Goal: Understand site structure: Grasp the organization and layout of the website

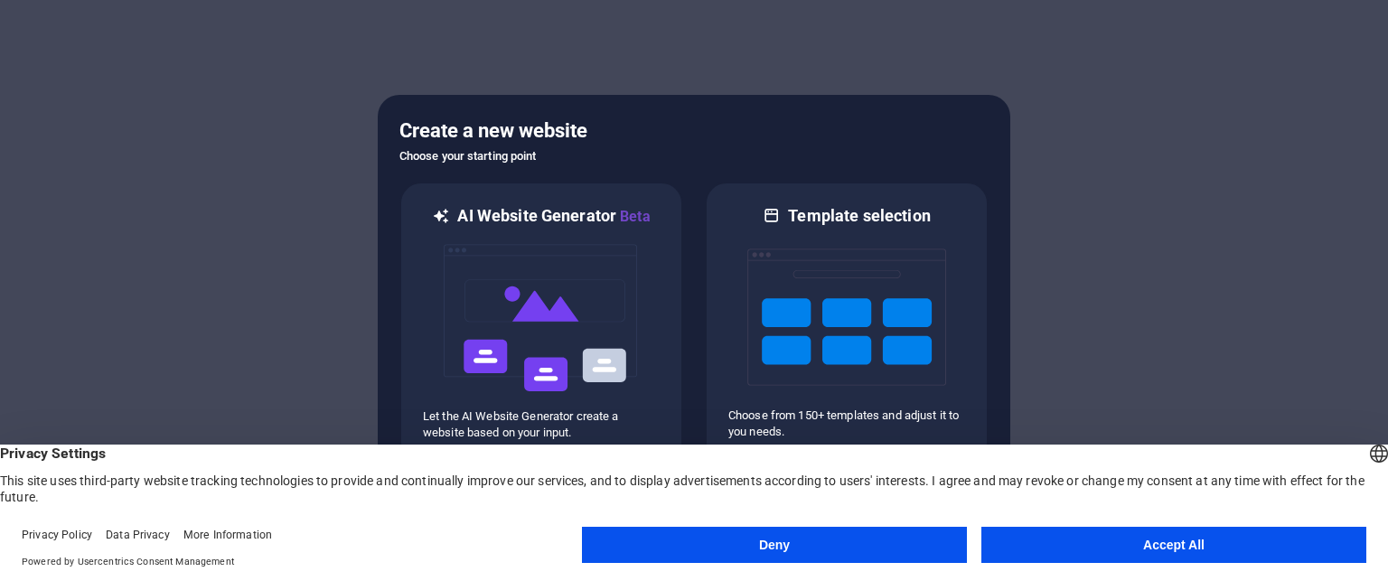
click at [1079, 540] on button "Accept All" at bounding box center [1173, 545] width 385 height 36
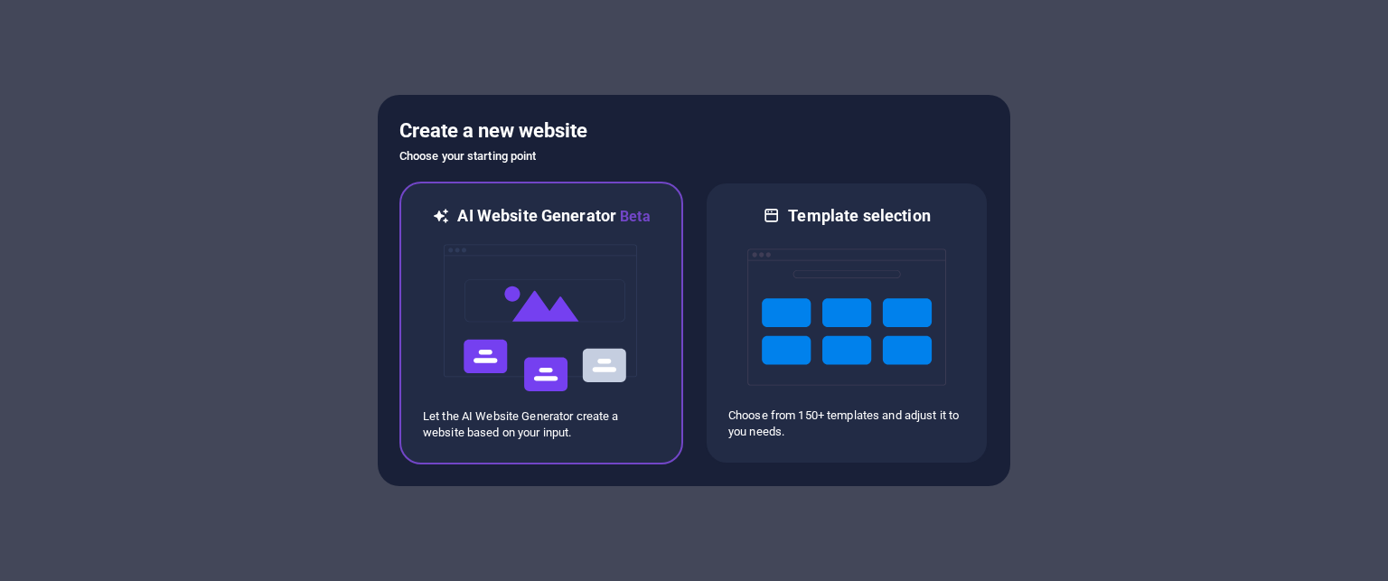
click at [643, 333] on div at bounding box center [541, 318] width 237 height 181
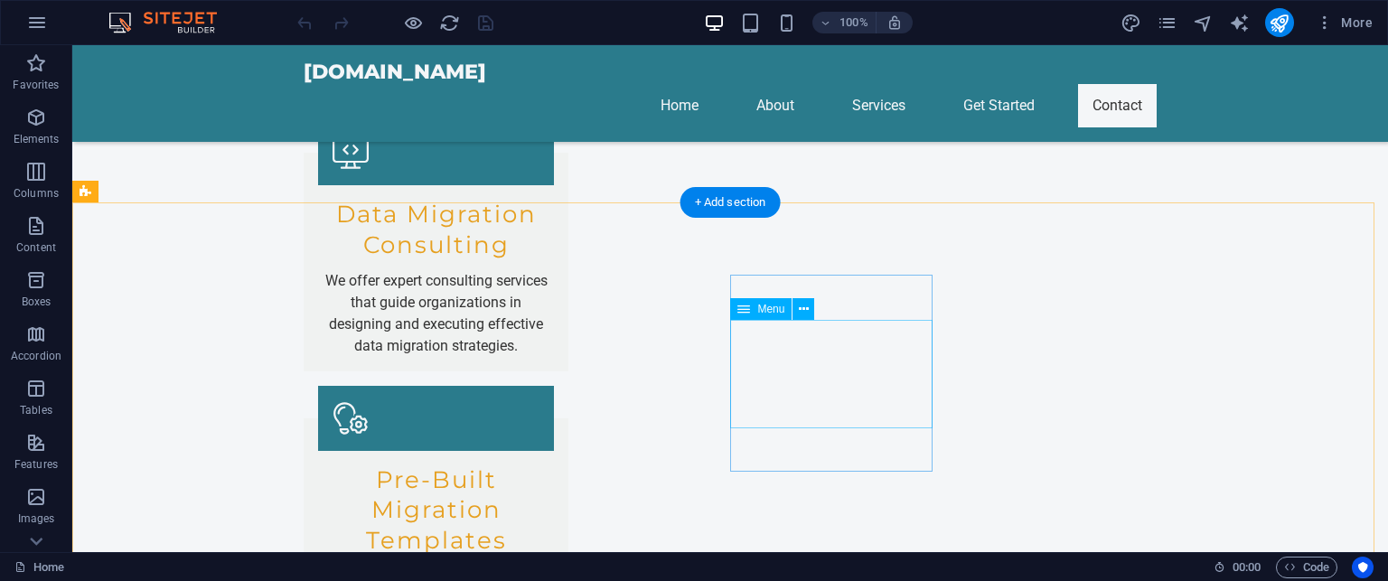
scroll to position [1819, 0]
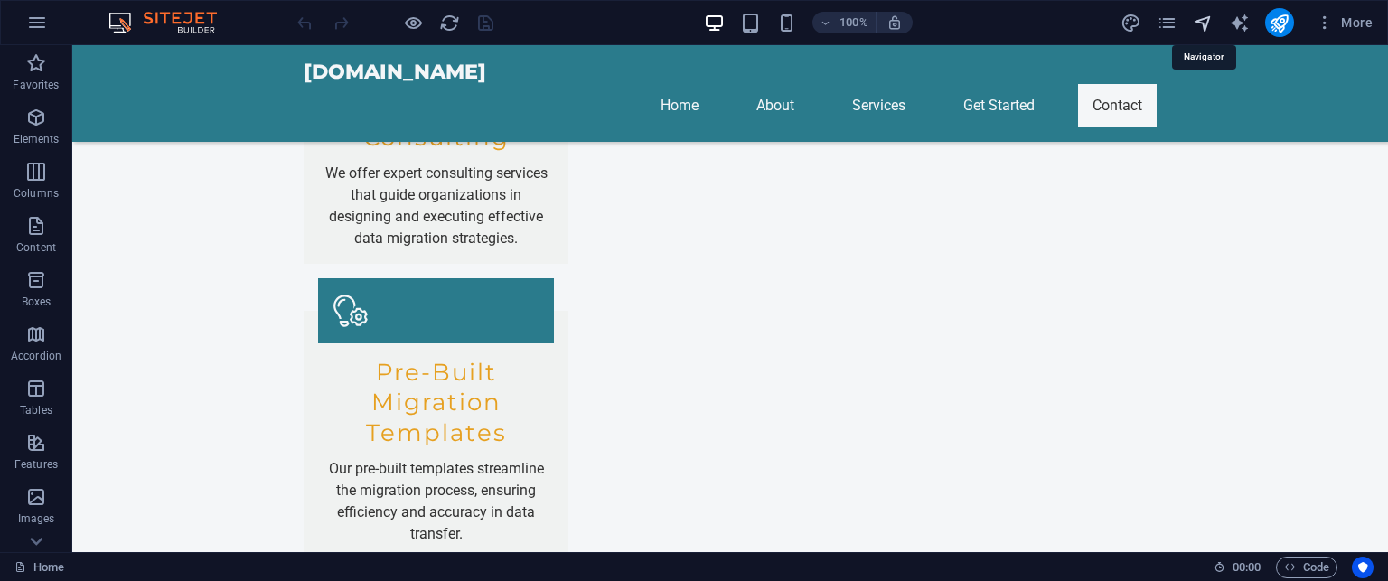
click at [1204, 21] on icon "navigator" at bounding box center [1202, 23] width 21 height 21
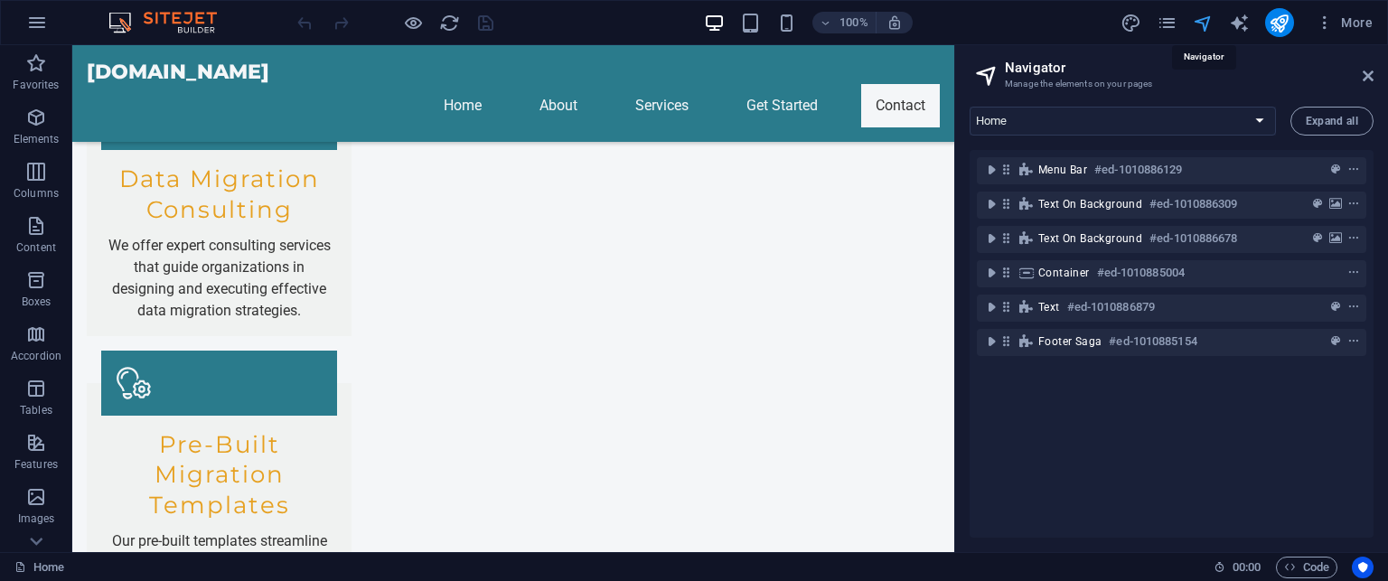
scroll to position [1942, 0]
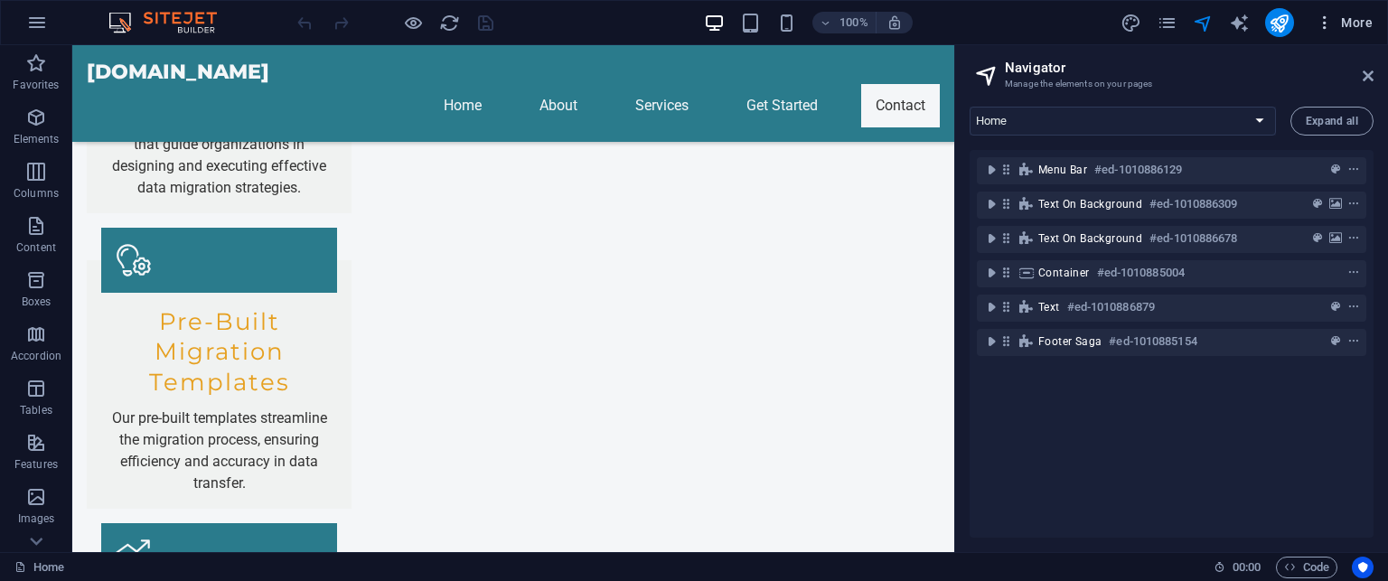
click at [1338, 14] on span "More" at bounding box center [1343, 23] width 57 height 18
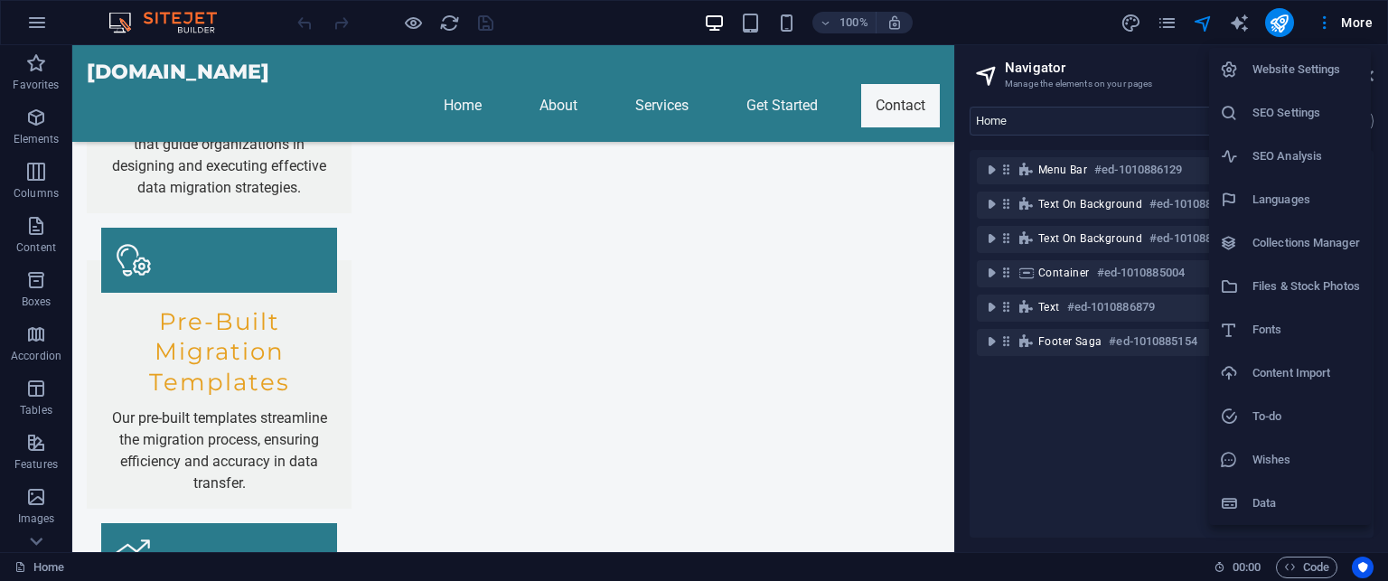
click at [1316, 297] on li "Files & Stock Photos" at bounding box center [1290, 286] width 162 height 43
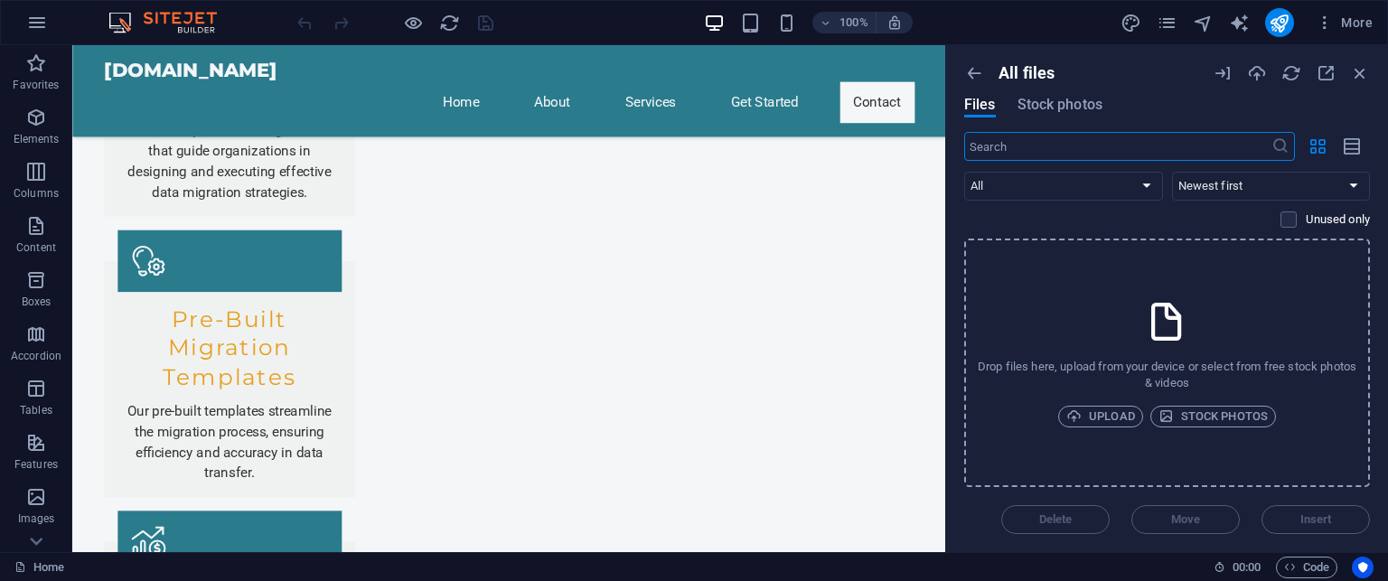
scroll to position [1894, 0]
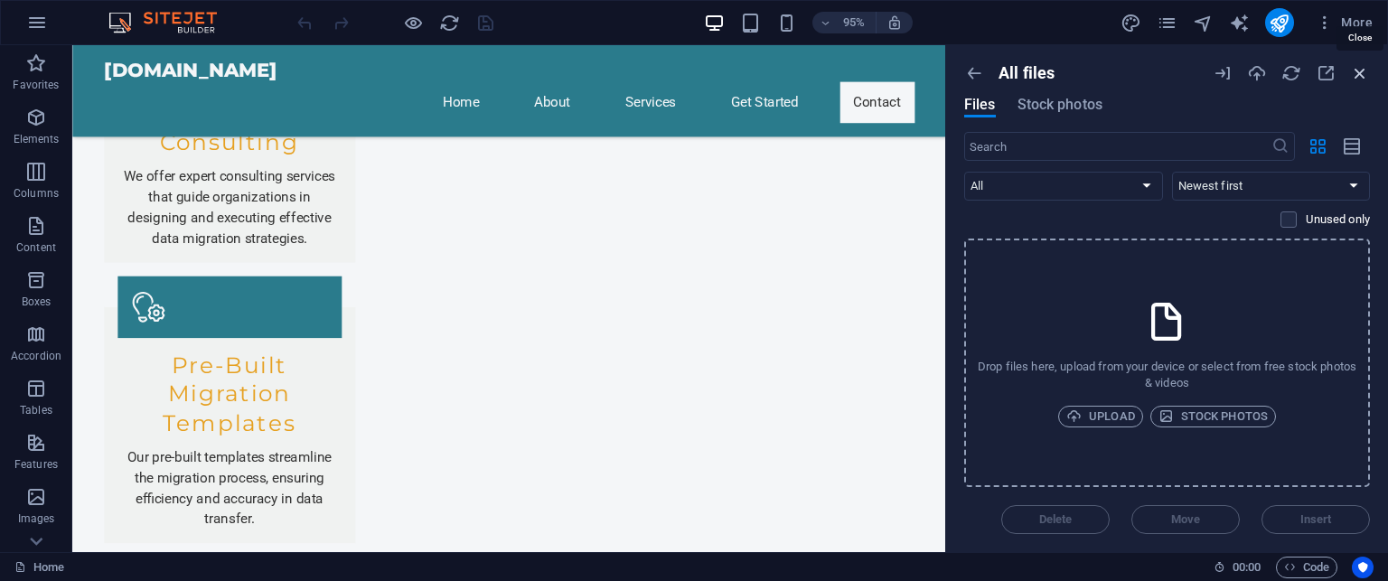
click at [1354, 76] on icon "button" at bounding box center [1360, 73] width 20 height 20
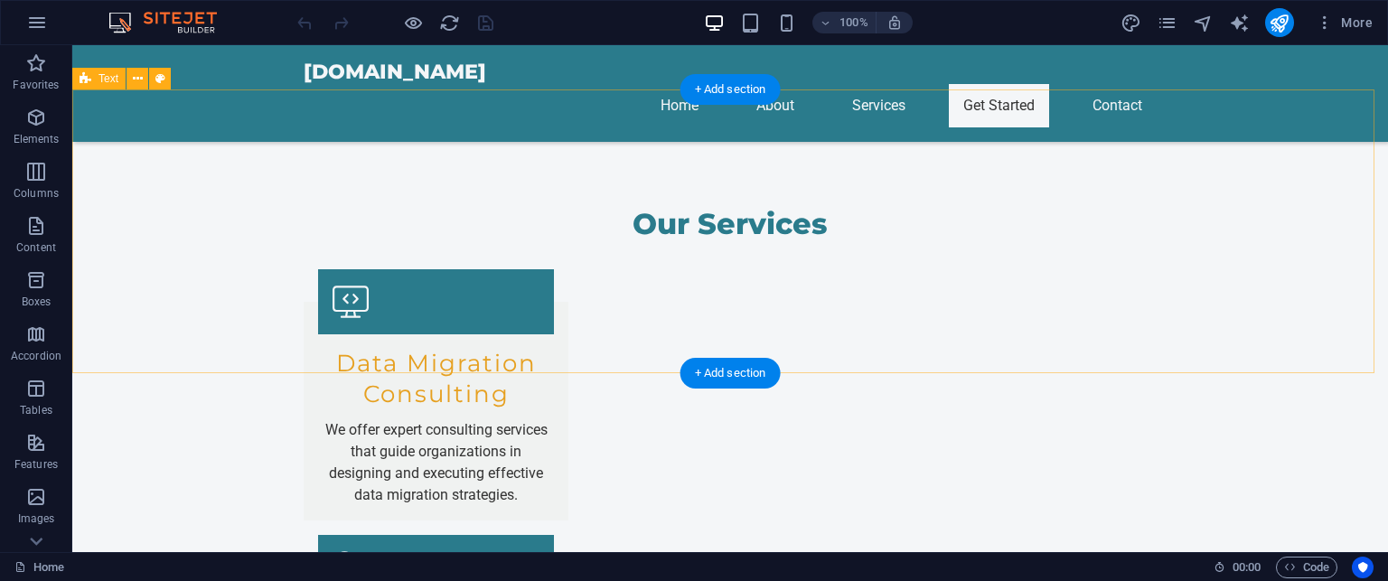
scroll to position [1610, 0]
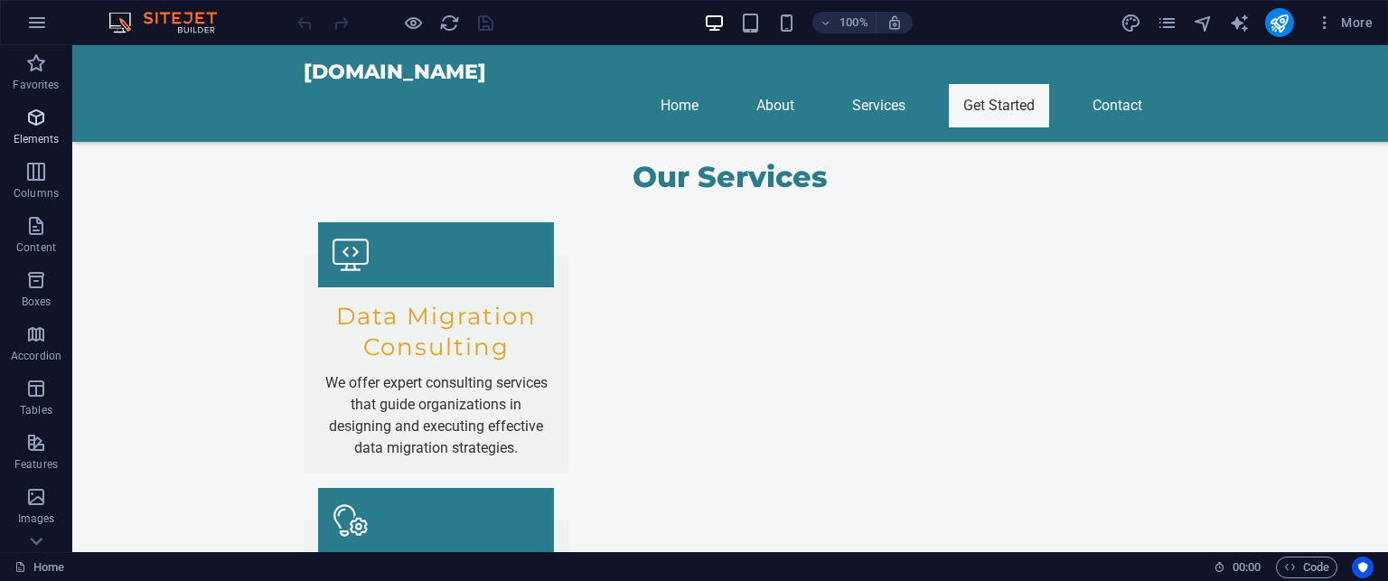
click at [37, 119] on icon "button" at bounding box center [36, 118] width 22 height 22
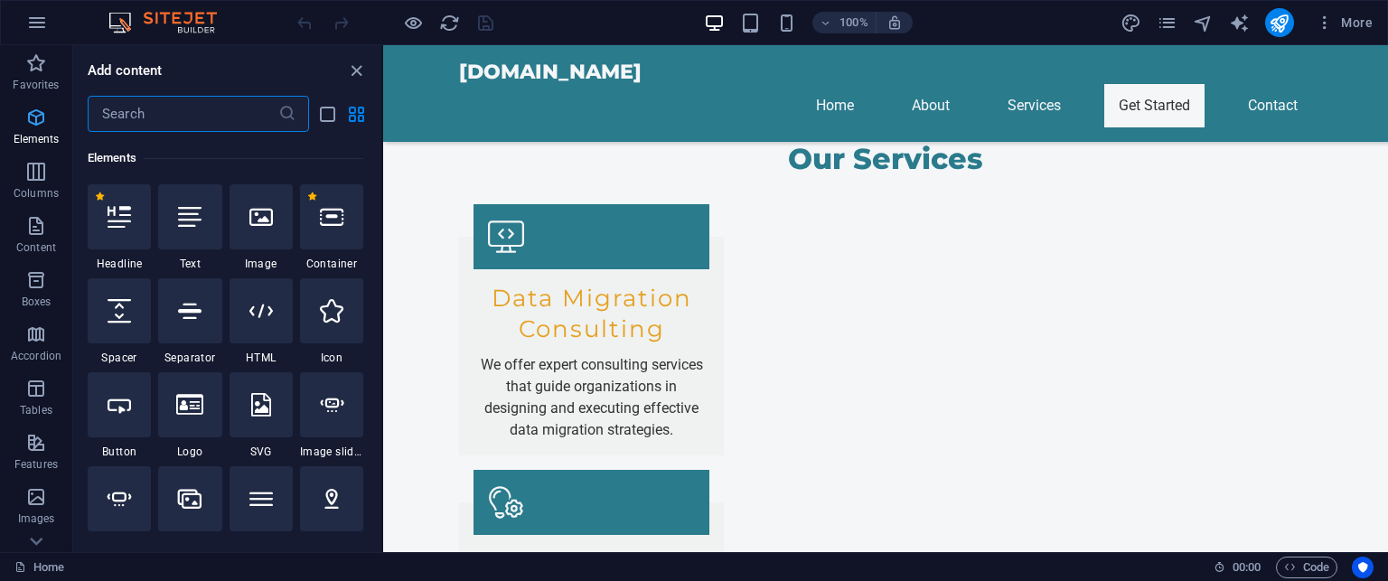
scroll to position [192, 0]
click at [256, 312] on icon at bounding box center [260, 310] width 23 height 23
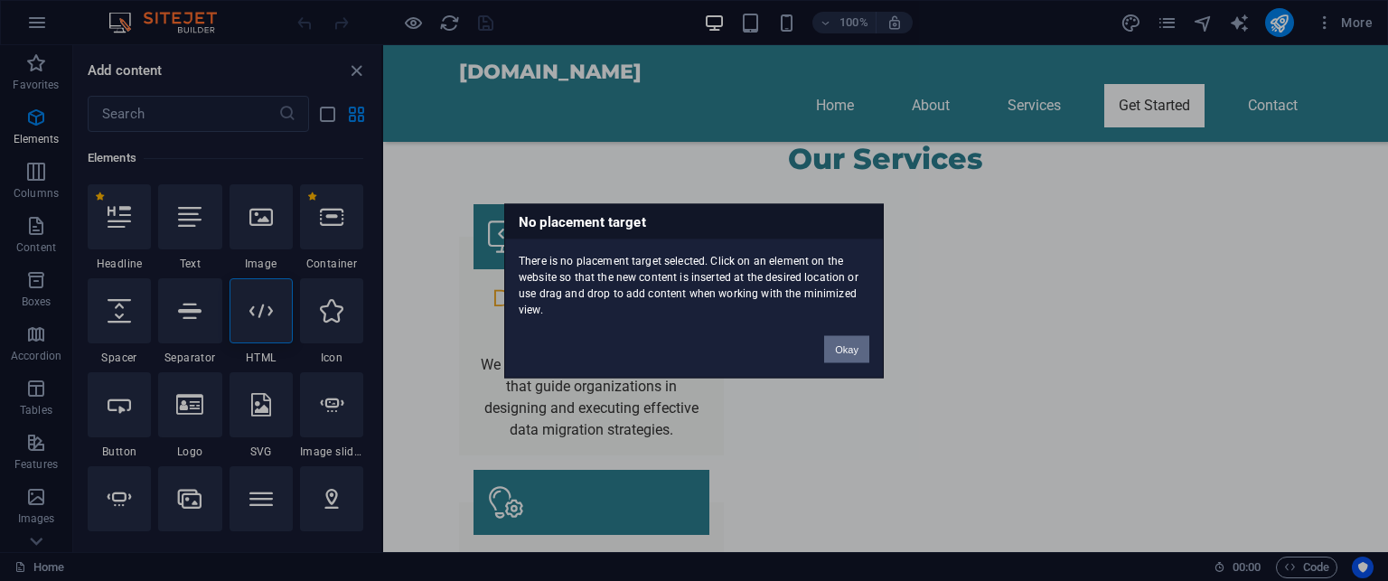
click at [845, 351] on button "Okay" at bounding box center [846, 348] width 45 height 27
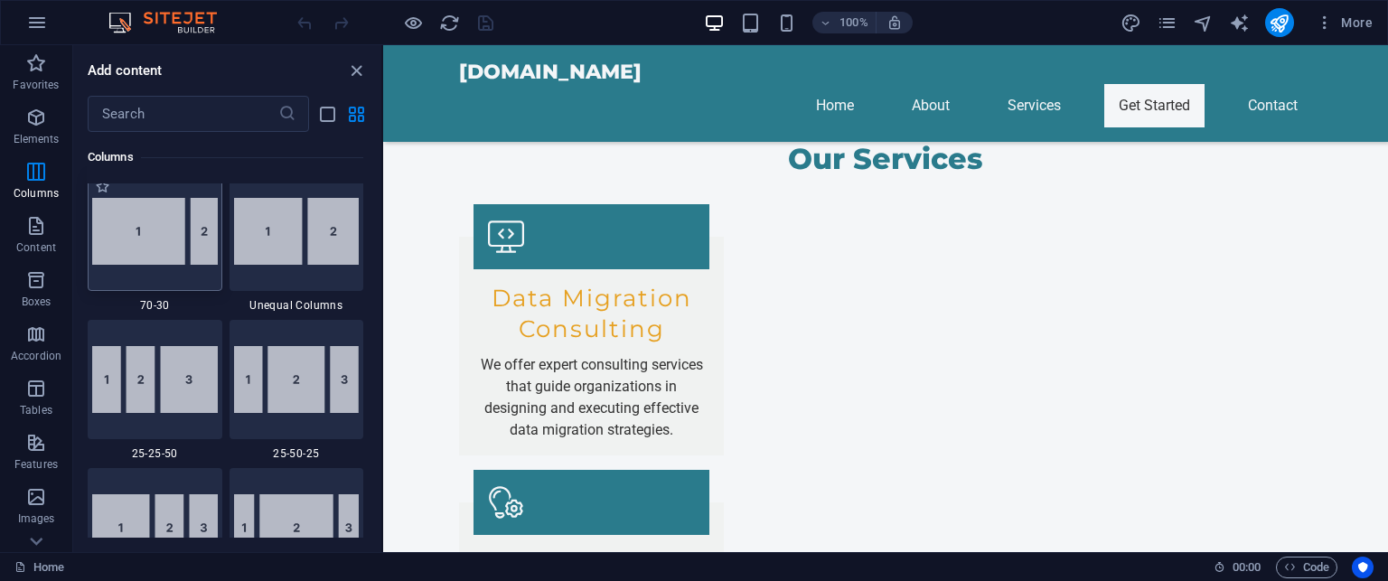
scroll to position [1648, 0]
click at [39, 242] on p "Content" at bounding box center [36, 247] width 40 height 14
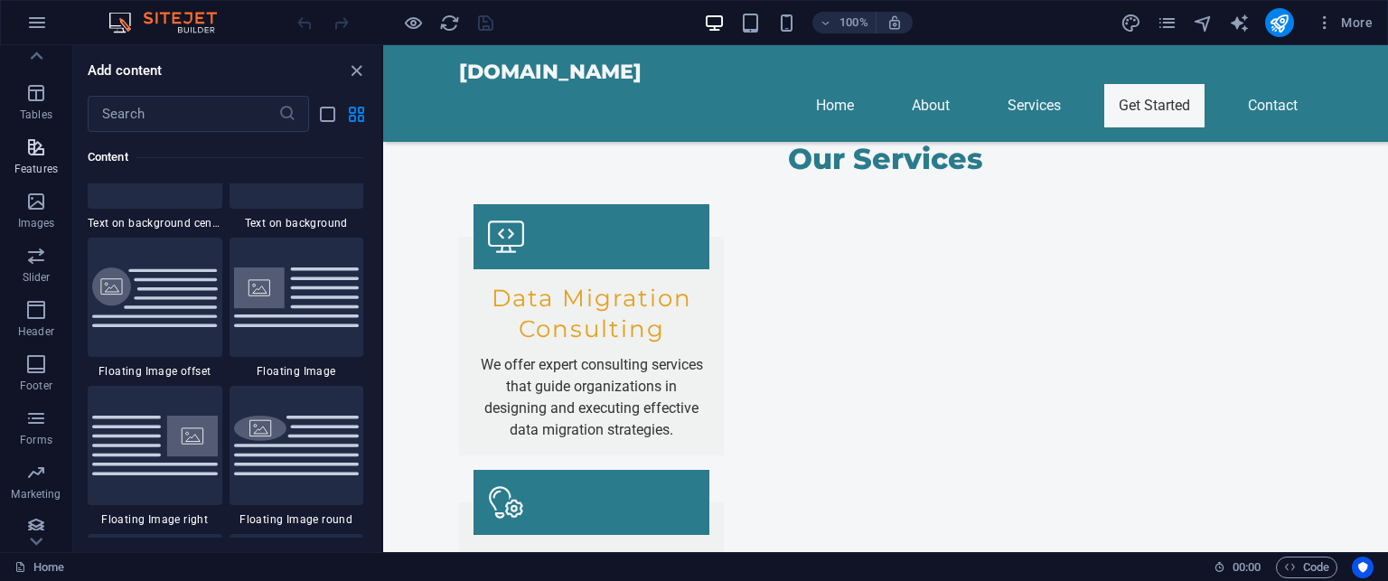
scroll to position [305, 0]
click at [40, 241] on icon "button" at bounding box center [36, 246] width 22 height 22
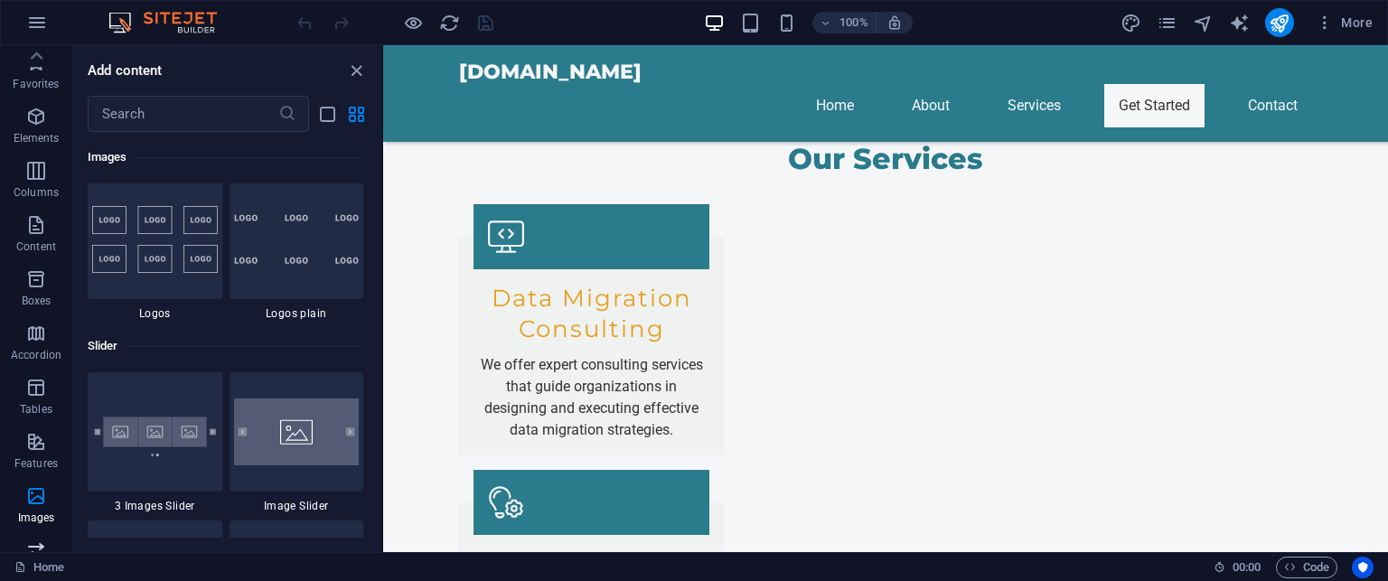
scroll to position [0, 0]
click at [36, 31] on icon "button" at bounding box center [37, 23] width 22 height 22
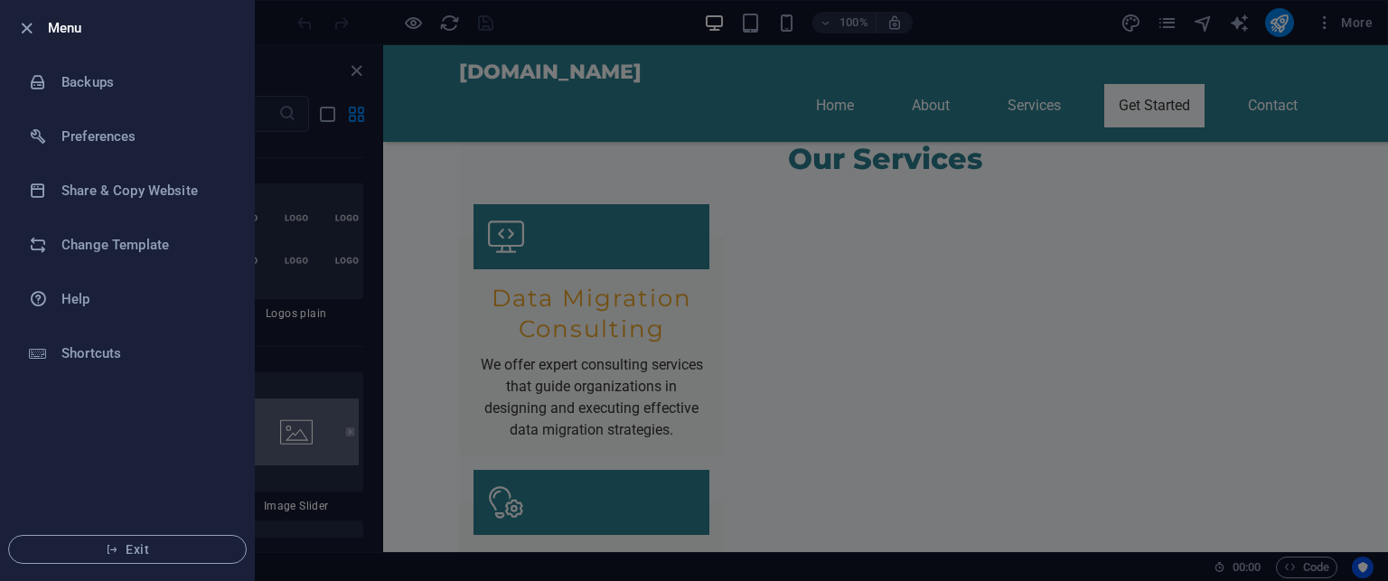
click at [308, 71] on div at bounding box center [694, 290] width 1388 height 581
